Goal: Find specific page/section: Find specific page/section

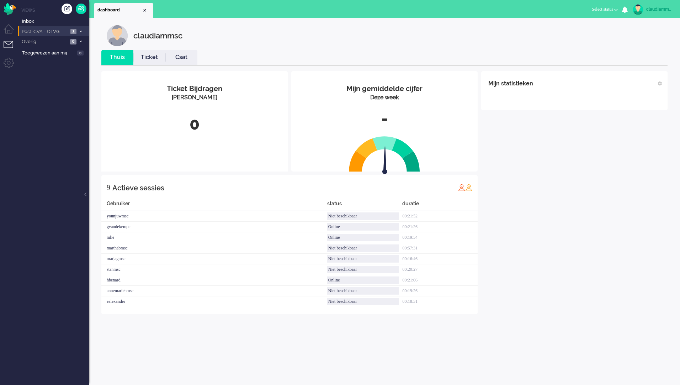
click at [51, 32] on span "Post-CVA - OLVG" at bounding box center [45, 31] width 48 height 7
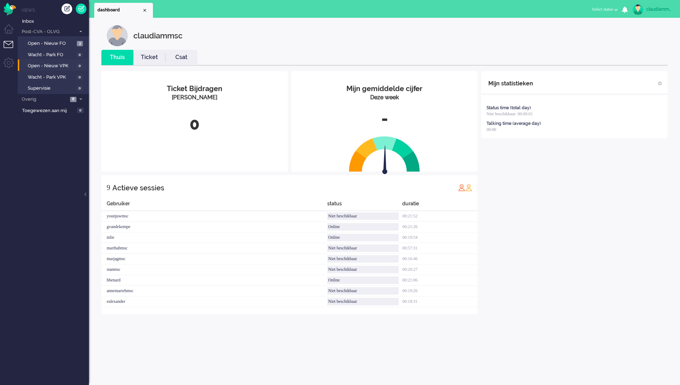
click at [52, 69] on li "Open - Nieuw VPK 0" at bounding box center [53, 64] width 70 height 11
click at [65, 68] on span "Open - Nieuw VPK" at bounding box center [51, 66] width 47 height 7
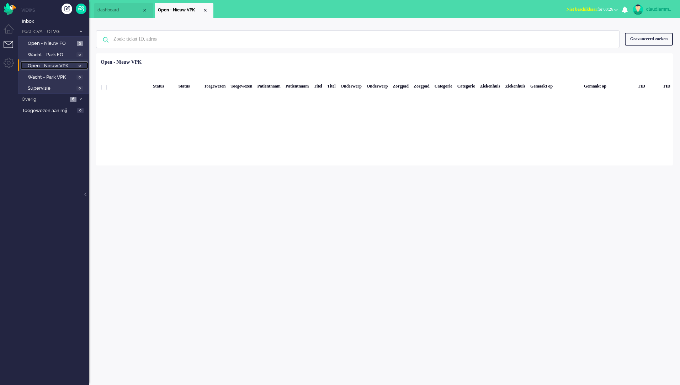
click at [51, 66] on span "Open - Nieuw VPK" at bounding box center [51, 66] width 47 height 7
click at [375, 155] on div "Loading... Status Status Toegewezen Toegewezen Patiëntnaam Patiëntnaam Titel Ti…" at bounding box center [384, 109] width 577 height 112
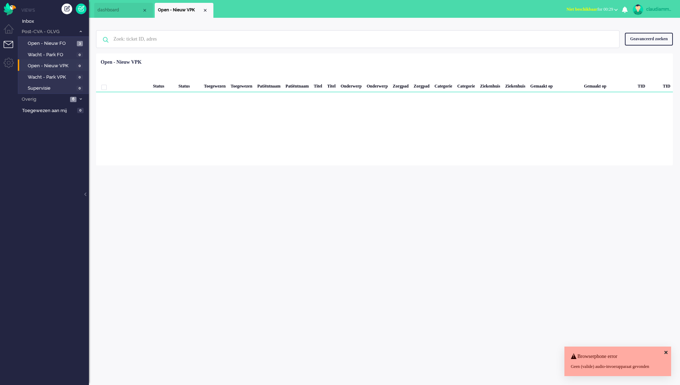
click at [665, 350] on icon at bounding box center [666, 352] width 3 height 5
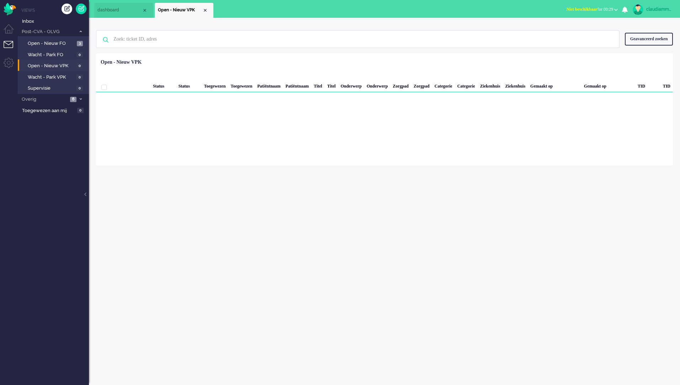
click at [382, 250] on div "claudiammsc Thuis Ticket Csat Mijn gemiddelde cijfer Deze week - Ticket Bijdrag…" at bounding box center [384, 201] width 591 height 367
